Goal: Task Accomplishment & Management: Manage account settings

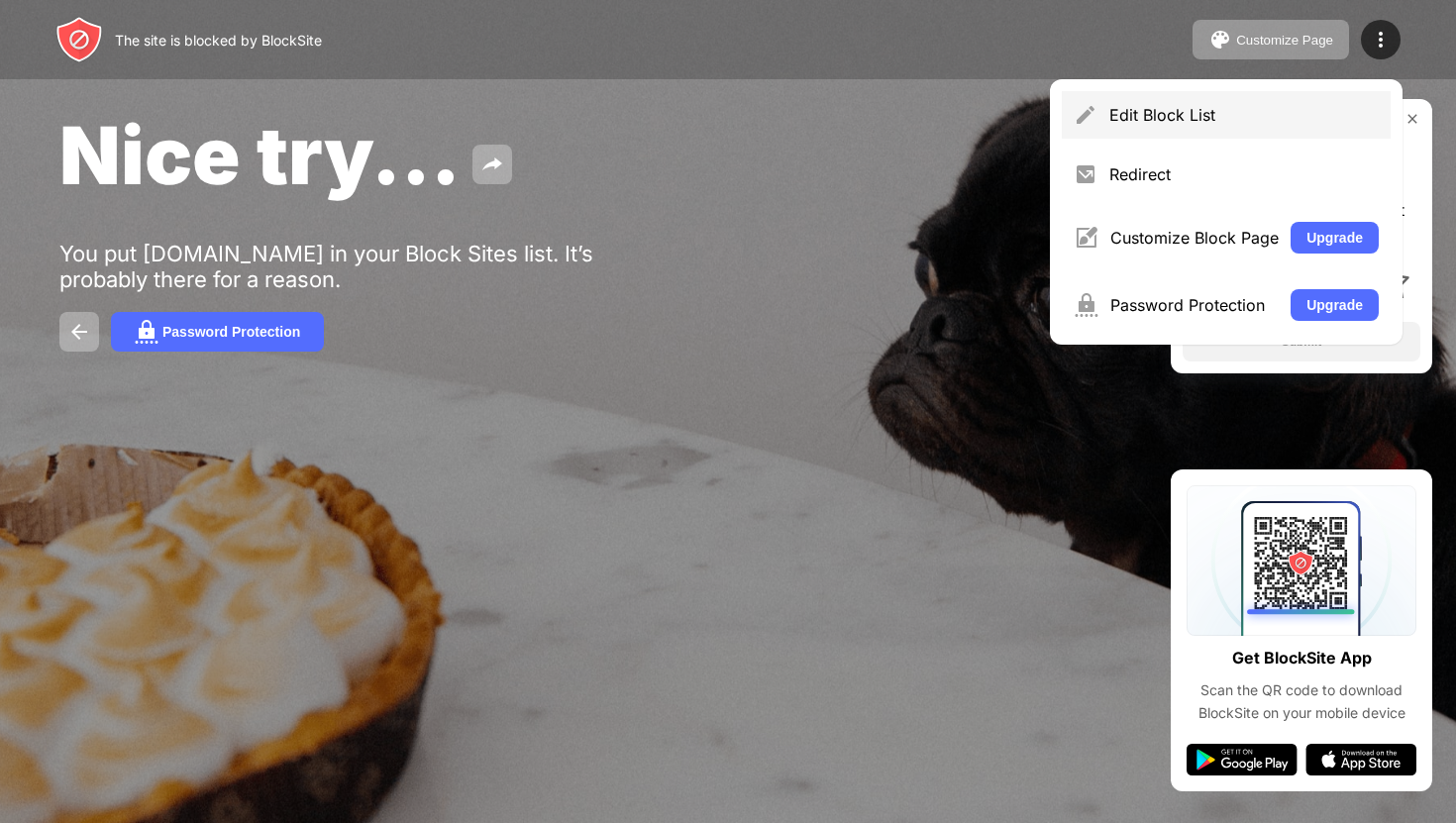
click at [1211, 117] on div "Edit Block List" at bounding box center [1244, 115] width 269 height 20
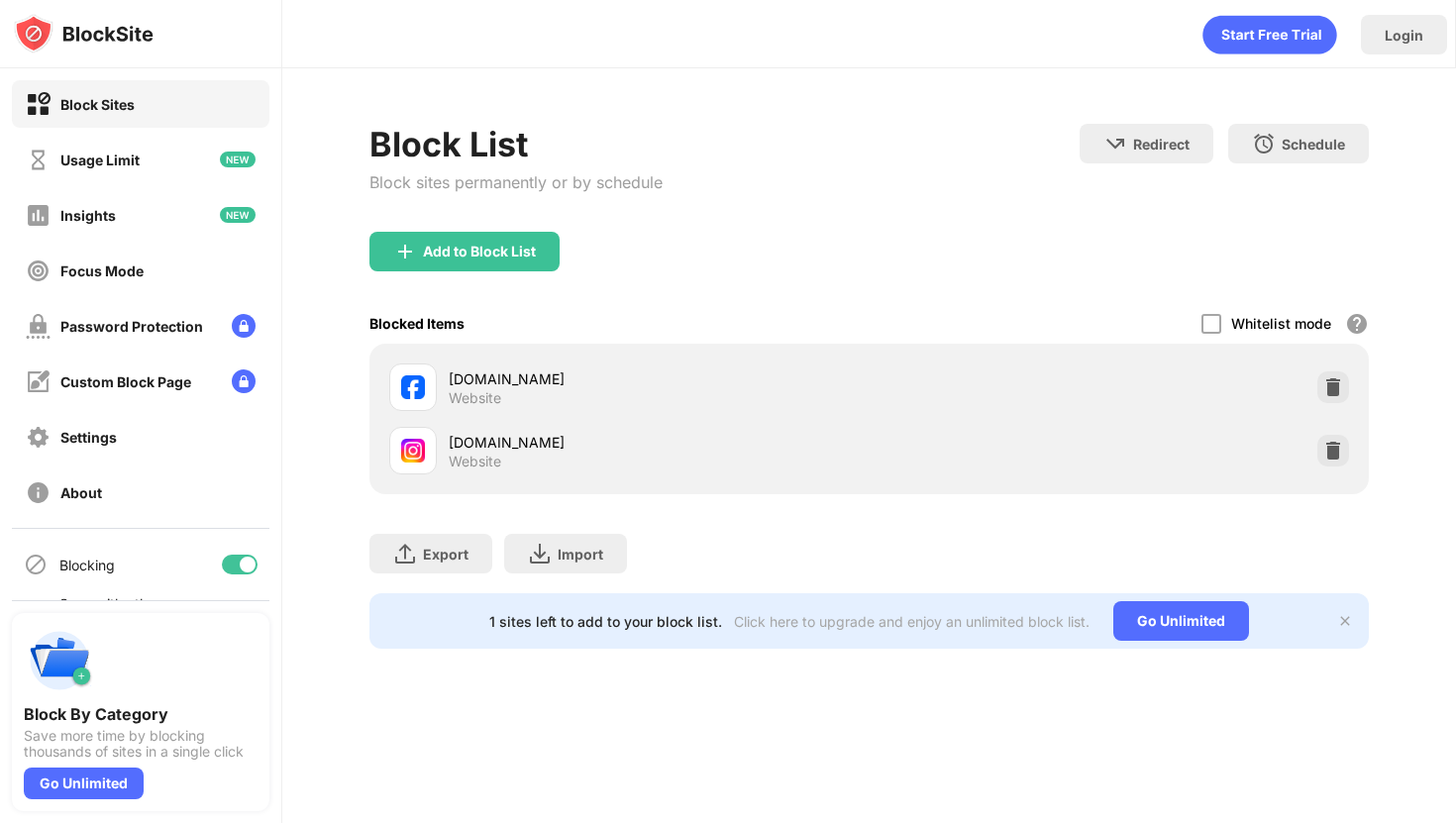
click at [237, 567] on div at bounding box center [239, 565] width 36 height 20
click at [234, 576] on div "Blocking" at bounding box center [141, 565] width 257 height 48
click at [233, 569] on div at bounding box center [231, 565] width 16 height 16
